Goal: Information Seeking & Learning: Learn about a topic

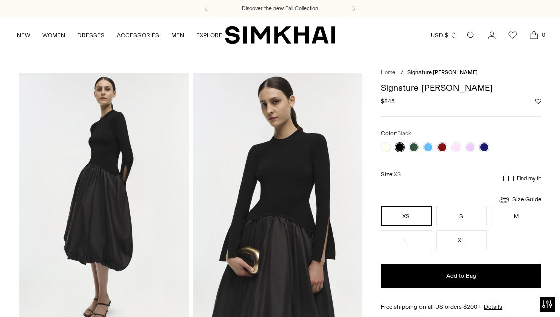
scroll to position [4, 0]
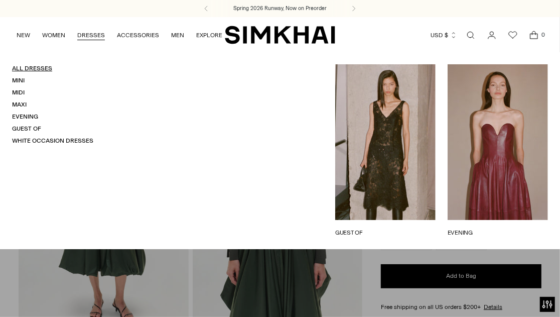
click at [41, 69] on link "All Dresses" at bounding box center [32, 68] width 40 height 7
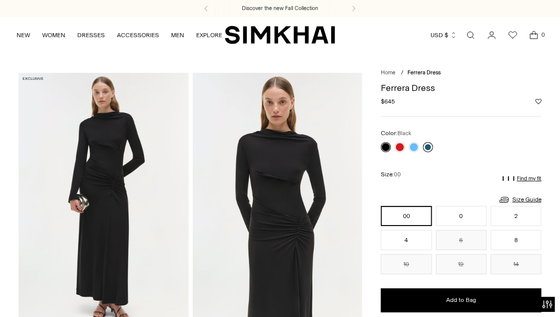
click at [428, 150] on link at bounding box center [428, 147] width 10 height 10
